Goal: Task Accomplishment & Management: Manage account settings

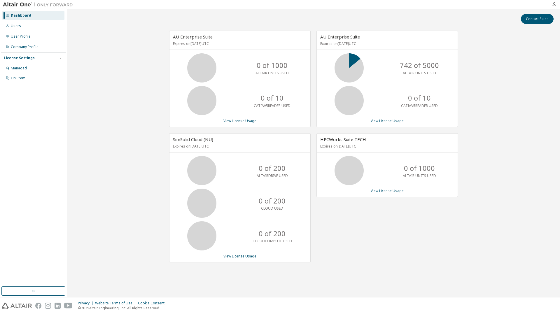
click at [555, 4] on icon "button" at bounding box center [554, 4] width 5 height 5
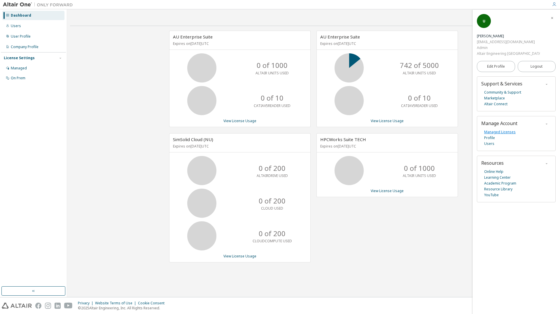
click at [511, 129] on link "Managed Licenses" at bounding box center [501, 132] width 32 height 6
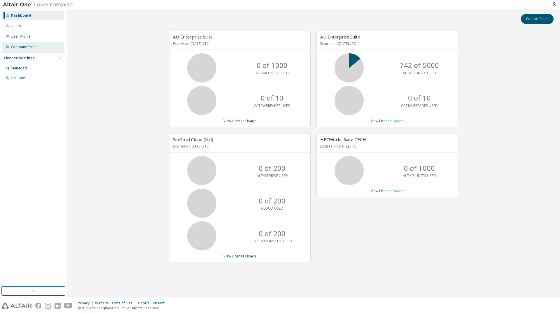
click at [33, 48] on div "Company Profile" at bounding box center [25, 47] width 28 height 5
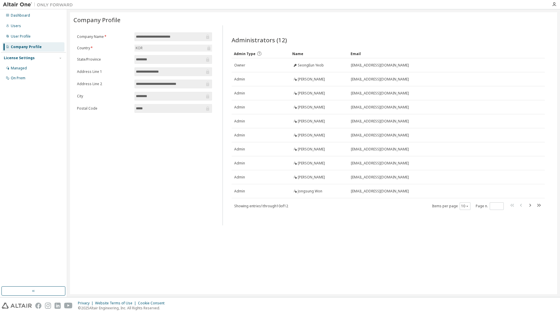
click at [116, 58] on label "State/Province" at bounding box center [104, 59] width 54 height 5
click at [20, 41] on div "User Profile" at bounding box center [33, 36] width 62 height 9
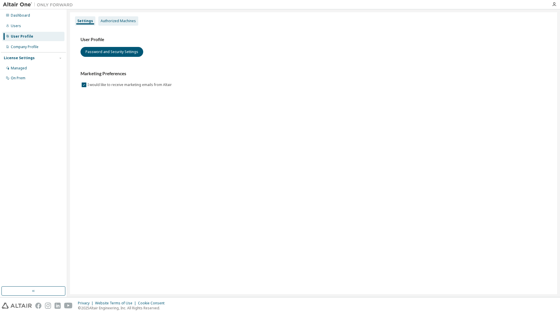
click at [126, 22] on div "Authorized Machines" at bounding box center [118, 21] width 35 height 5
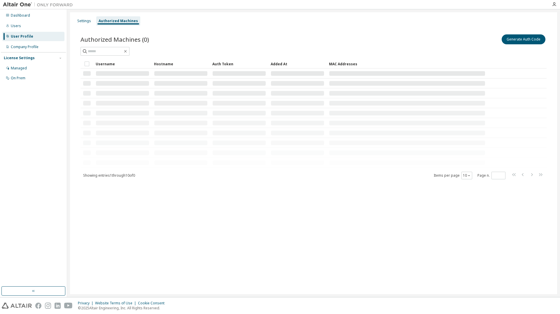
click at [547, 38] on div "Authorized Machines (0) Generate Auth Code Clear Load Save Save As Field Operat…" at bounding box center [314, 110] width 481 height 169
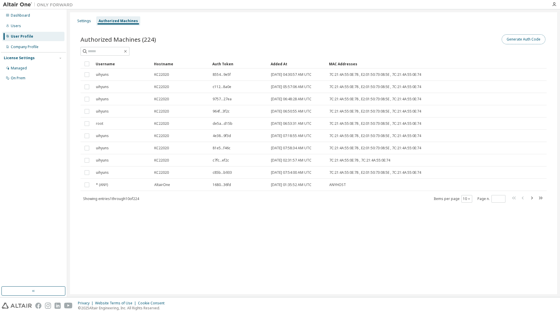
click at [543, 40] on button "Generate Auth Code" at bounding box center [524, 39] width 44 height 10
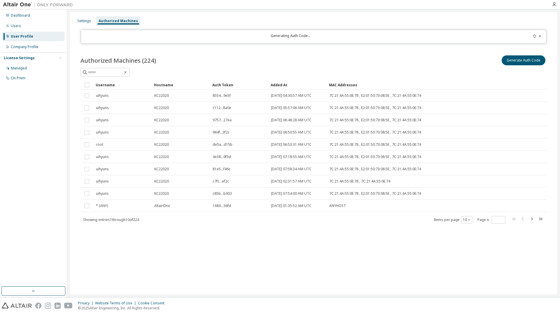
click at [417, 43] on div "Generating Auth Code..." at bounding box center [314, 37] width 466 height 14
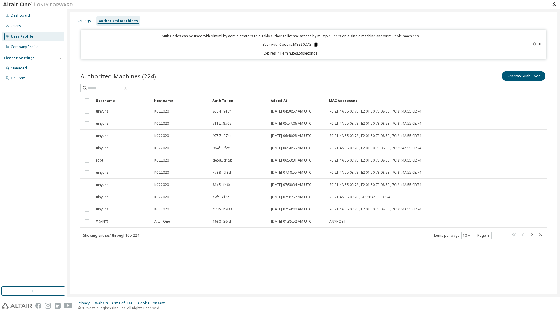
click at [315, 45] on icon at bounding box center [316, 44] width 5 height 5
